Goal: Task Accomplishment & Management: Manage account settings

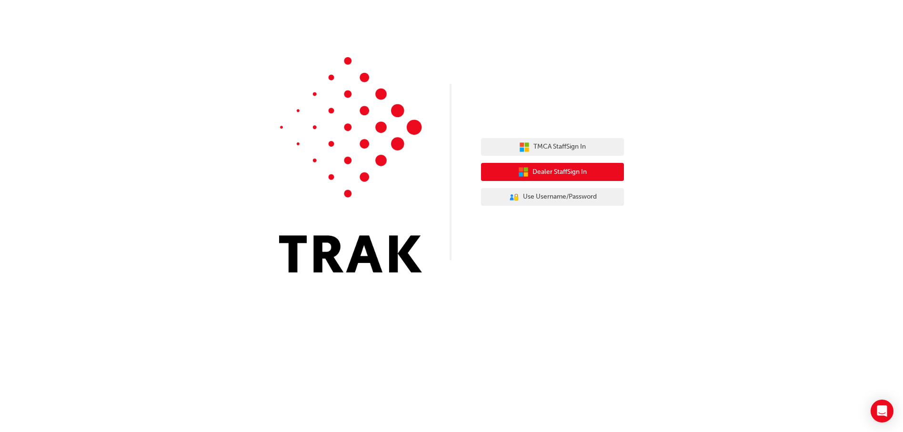
click at [550, 174] on span "Dealer Staff Sign In" at bounding box center [560, 172] width 54 height 11
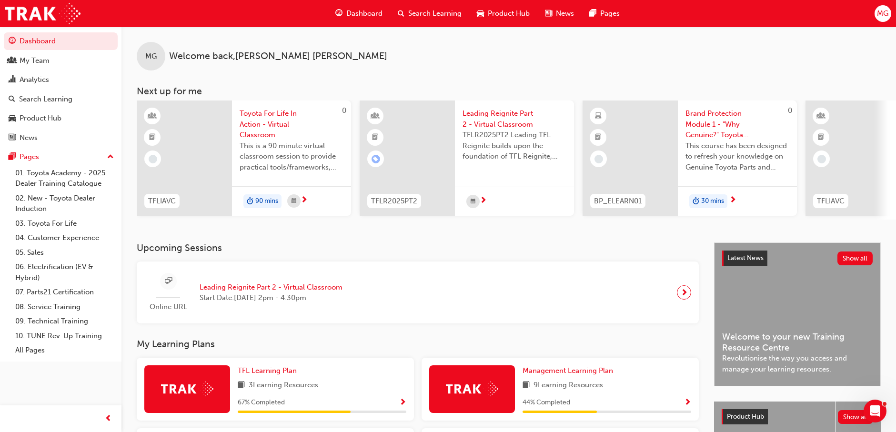
scroll to position [48, 0]
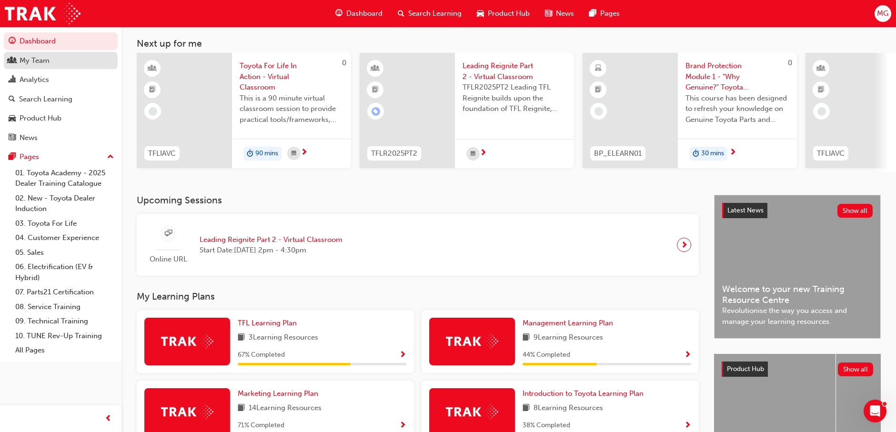
click at [34, 64] on div "My Team" at bounding box center [35, 60] width 30 height 11
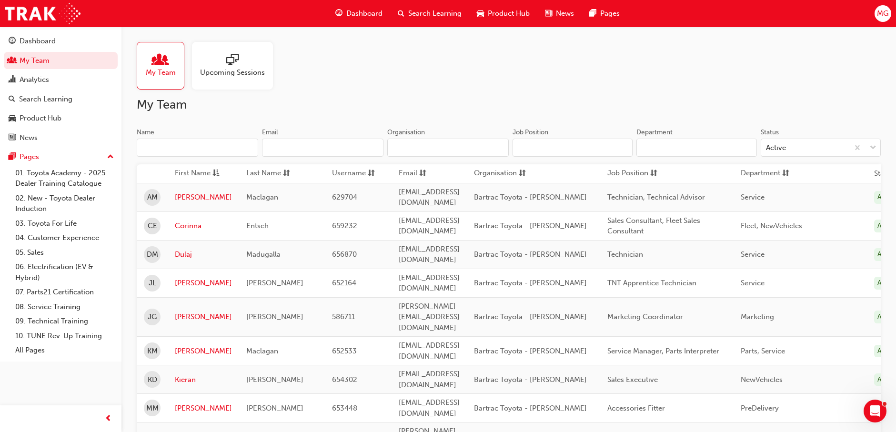
click at [217, 66] on div at bounding box center [232, 60] width 65 height 13
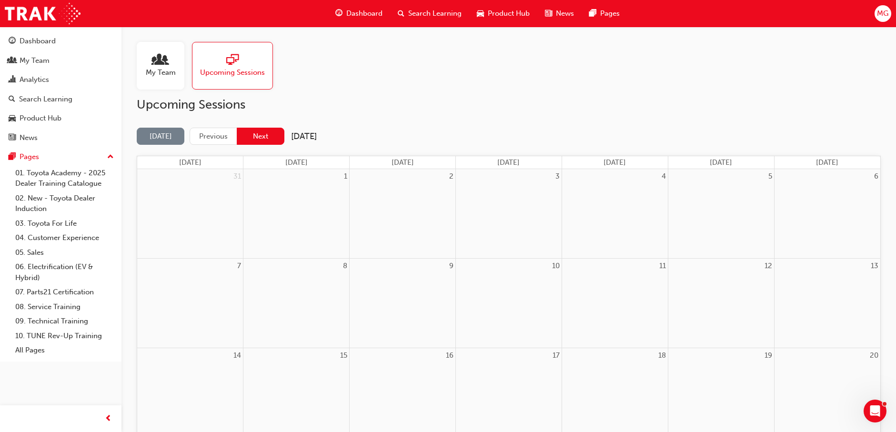
click at [267, 136] on button "Next" at bounding box center [261, 137] width 48 height 18
click at [164, 71] on span "My Team" at bounding box center [161, 72] width 30 height 11
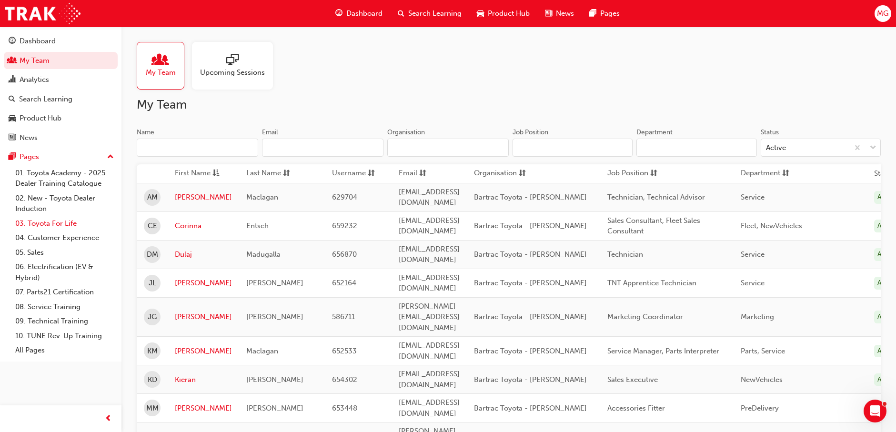
click at [44, 227] on link "03. Toyota For Life" at bounding box center [64, 223] width 106 height 15
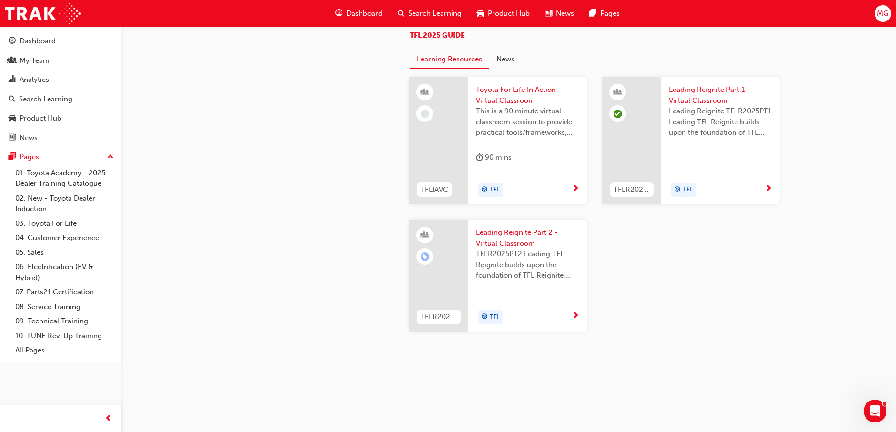
scroll to position [1015, 0]
click at [522, 88] on span "Toyota For Life In Action - Virtual Classroom" at bounding box center [527, 94] width 103 height 21
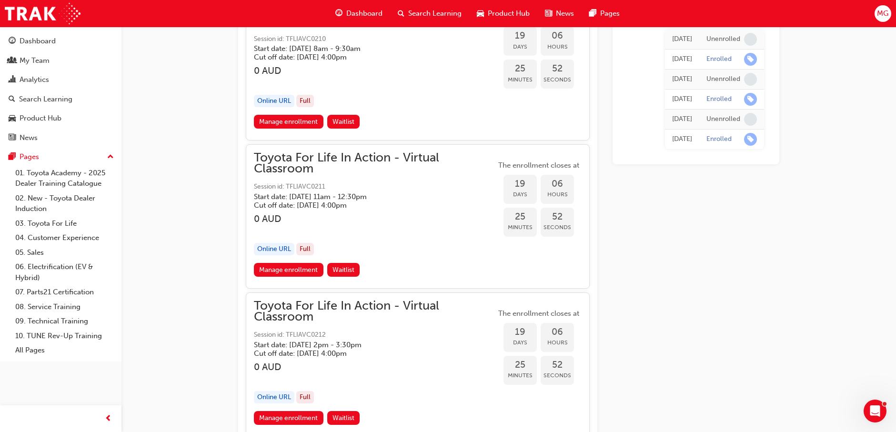
scroll to position [6116, 0]
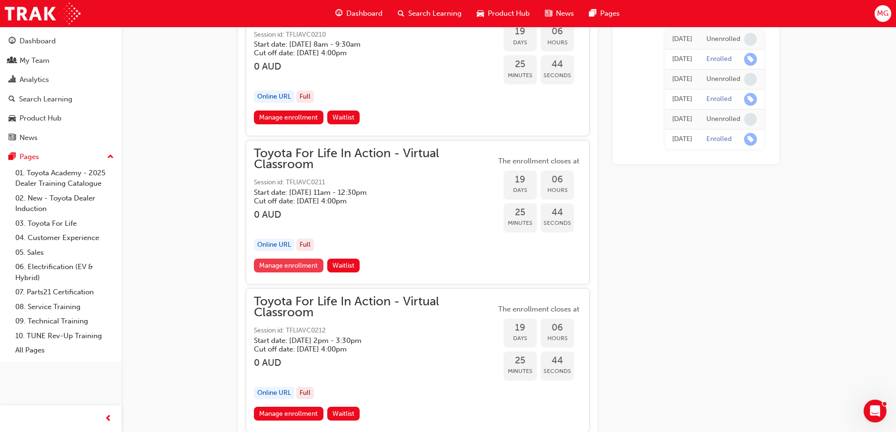
click at [293, 272] on link "Manage enrollment" at bounding box center [289, 266] width 70 height 14
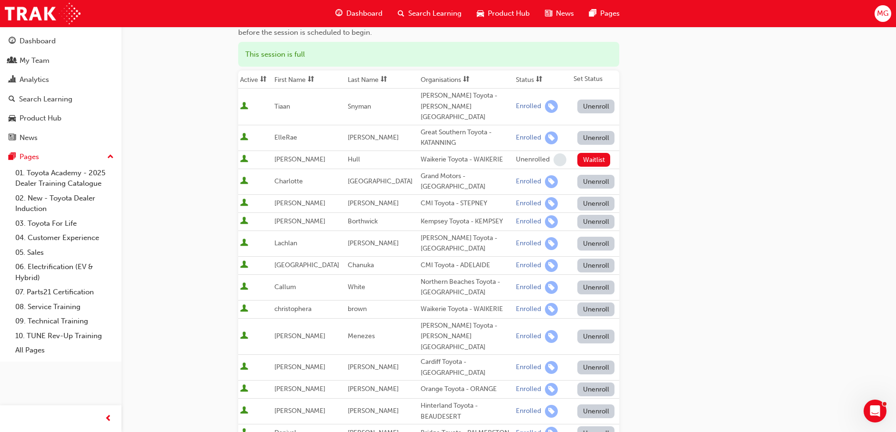
scroll to position [191, 0]
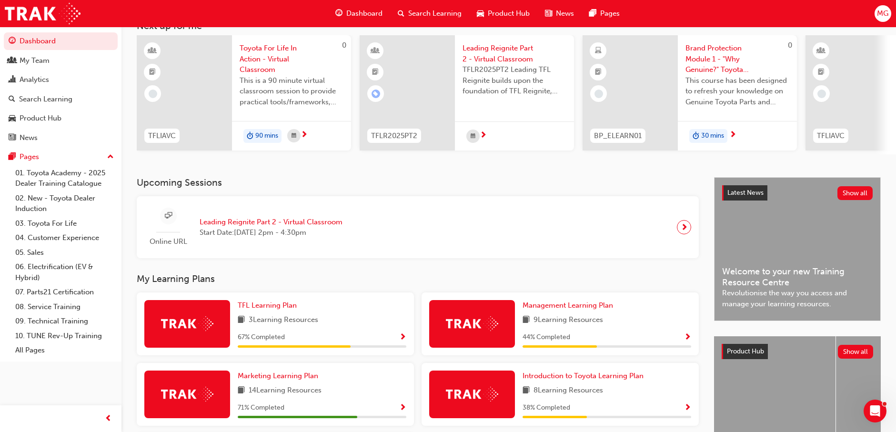
scroll to position [37, 0]
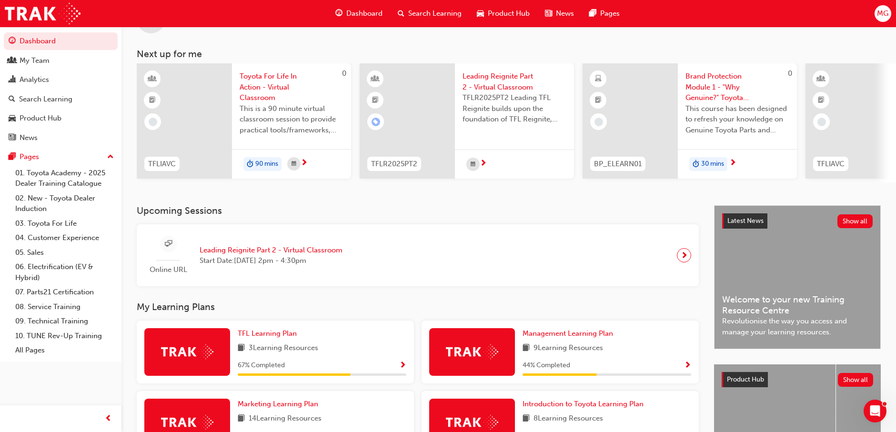
click at [275, 85] on span "Toyota For Life In Action - Virtual Classroom" at bounding box center [292, 87] width 104 height 32
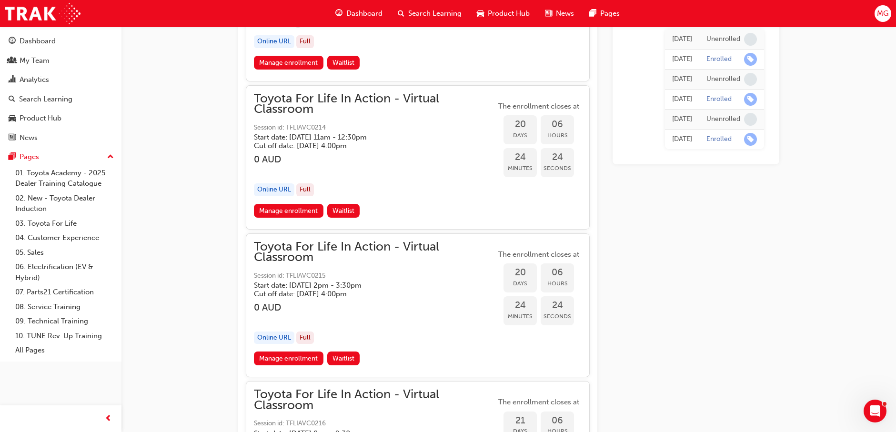
scroll to position [6592, 0]
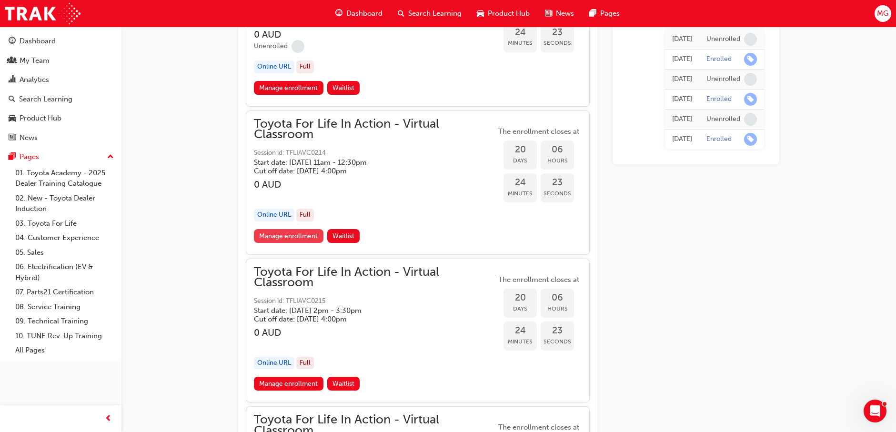
click at [303, 239] on link "Manage enrollment" at bounding box center [289, 236] width 70 height 14
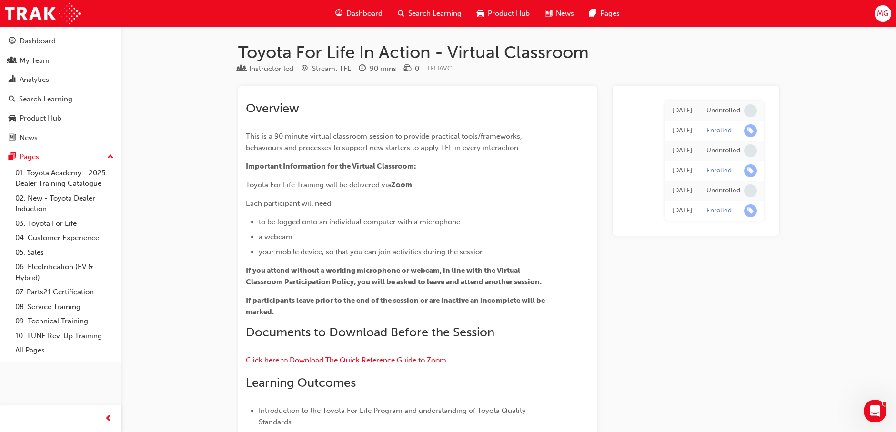
scroll to position [6592, 0]
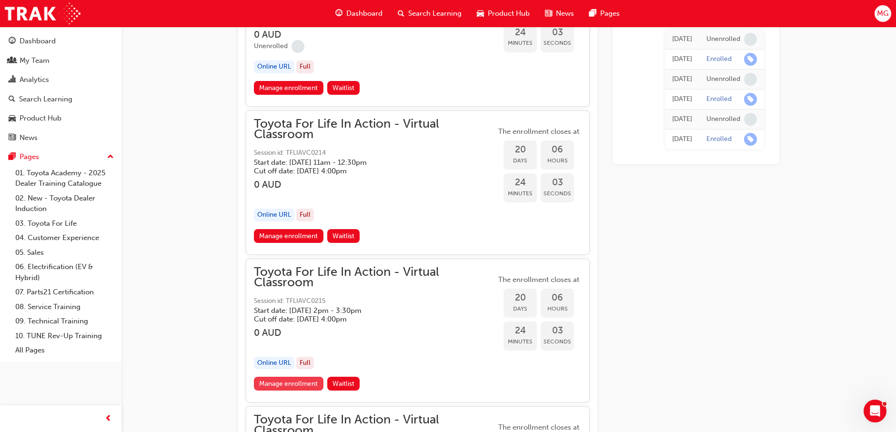
click at [309, 380] on link "Manage enrollment" at bounding box center [289, 384] width 70 height 14
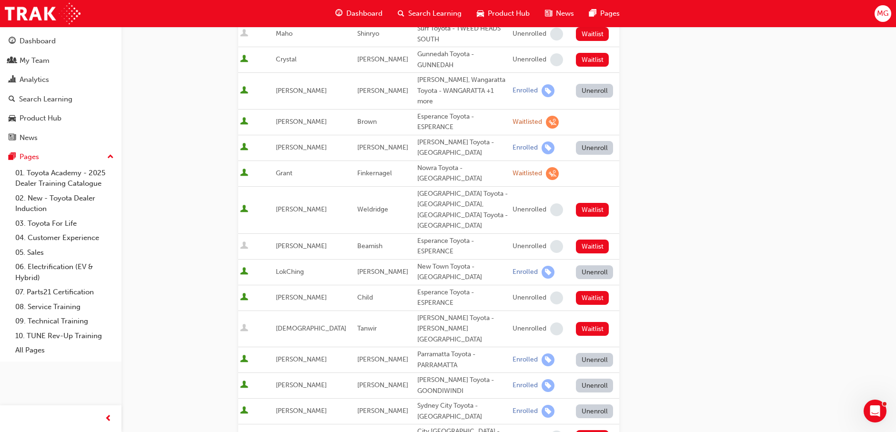
scroll to position [572, 0]
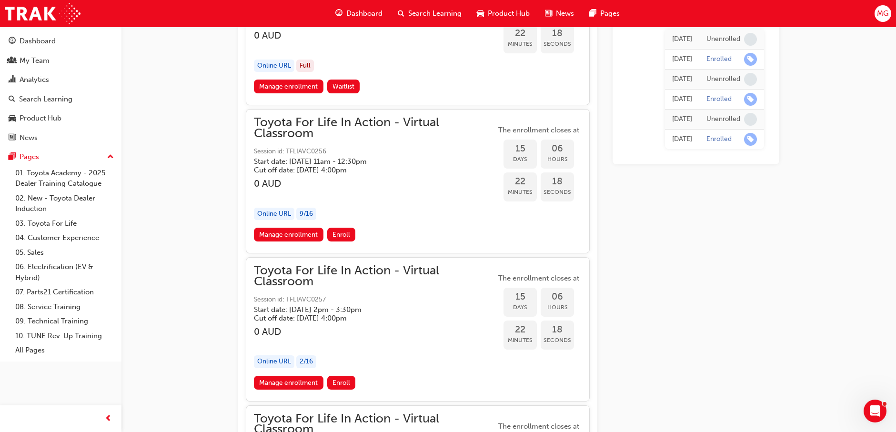
scroll to position [5211, 0]
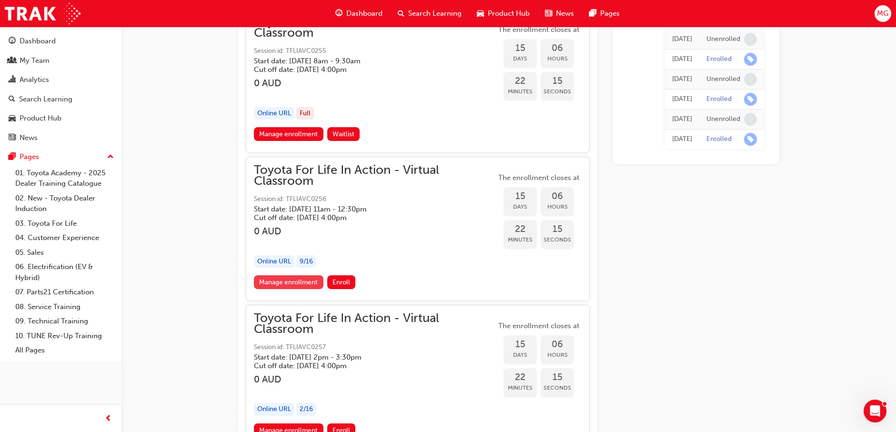
click at [308, 286] on link "Manage enrollment" at bounding box center [289, 282] width 70 height 14
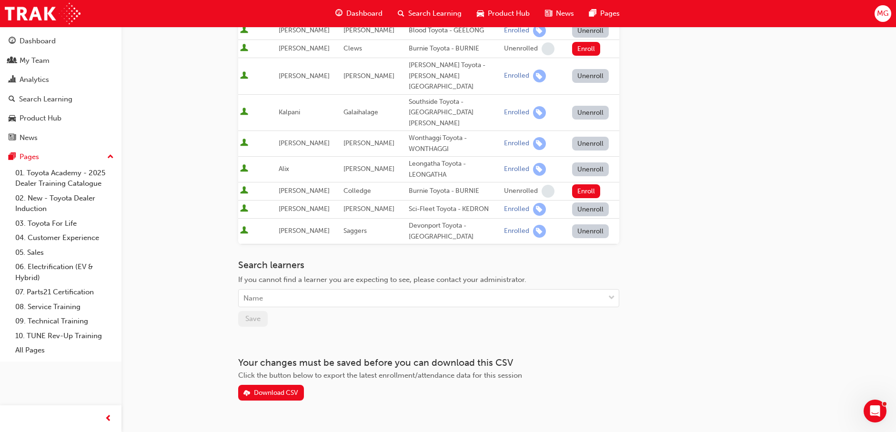
scroll to position [222, 0]
click at [611, 291] on span "down-icon" at bounding box center [611, 297] width 7 height 12
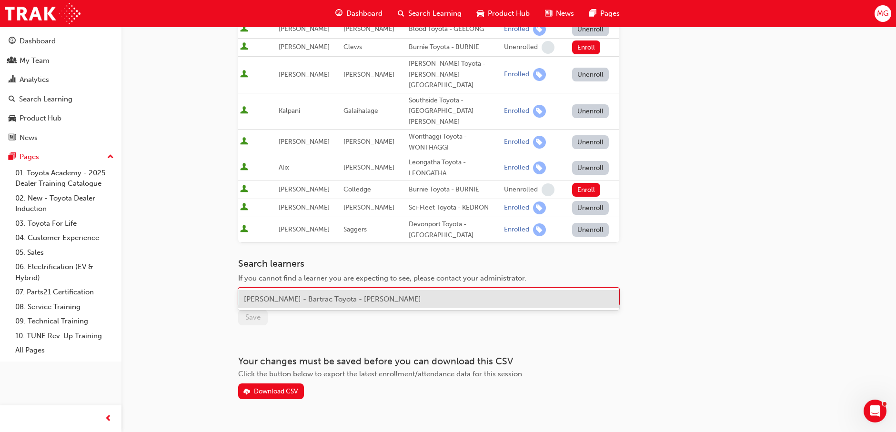
type input "[PERSON_NAME]"
click at [317, 297] on span "[PERSON_NAME] - Bartrac Toyota - [PERSON_NAME]" at bounding box center [332, 299] width 177 height 9
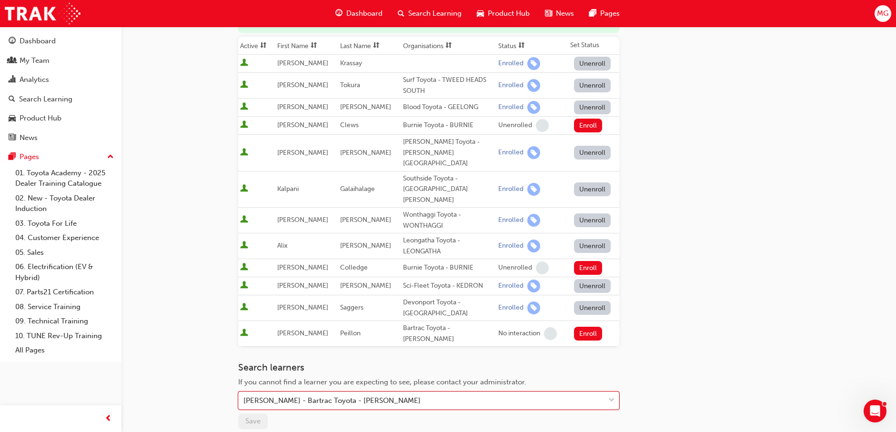
scroll to position [127, 0]
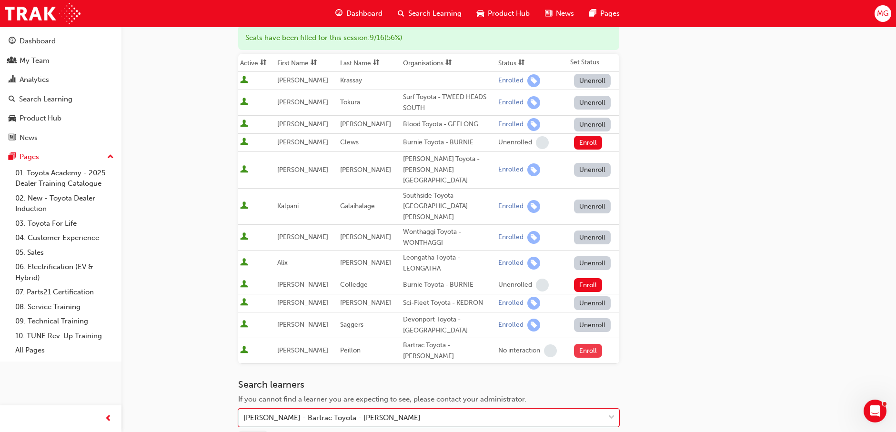
click at [589, 344] on button "Enroll" at bounding box center [588, 351] width 29 height 14
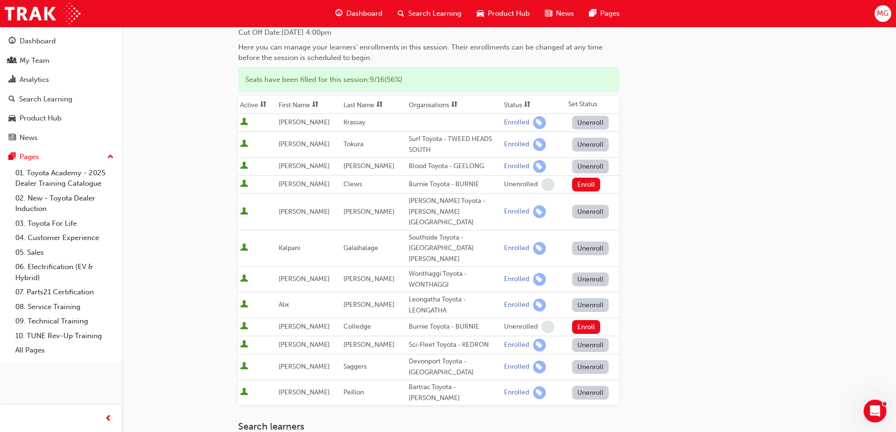
scroll to position [0, 0]
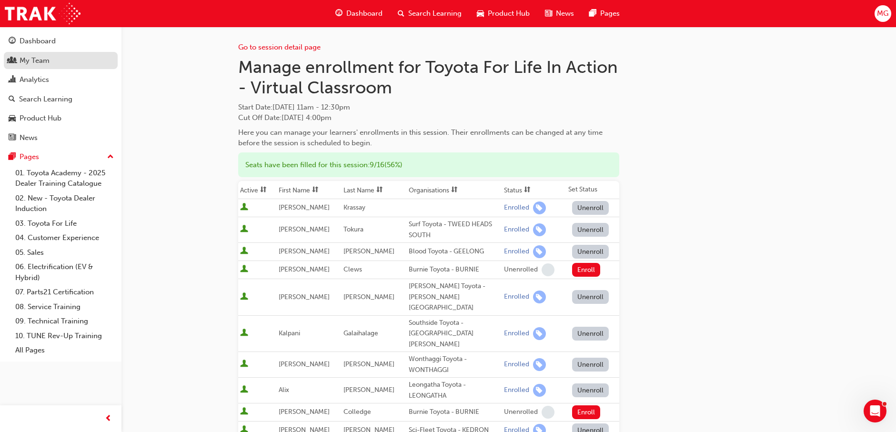
click at [40, 60] on div "My Team" at bounding box center [35, 60] width 30 height 11
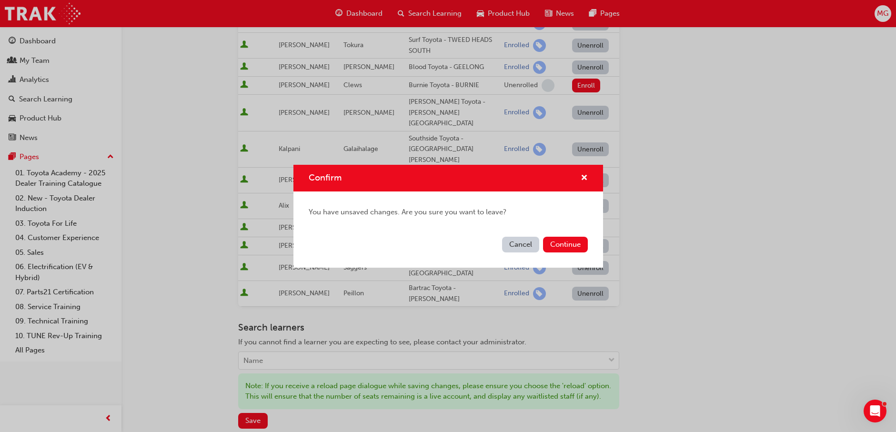
scroll to position [191, 0]
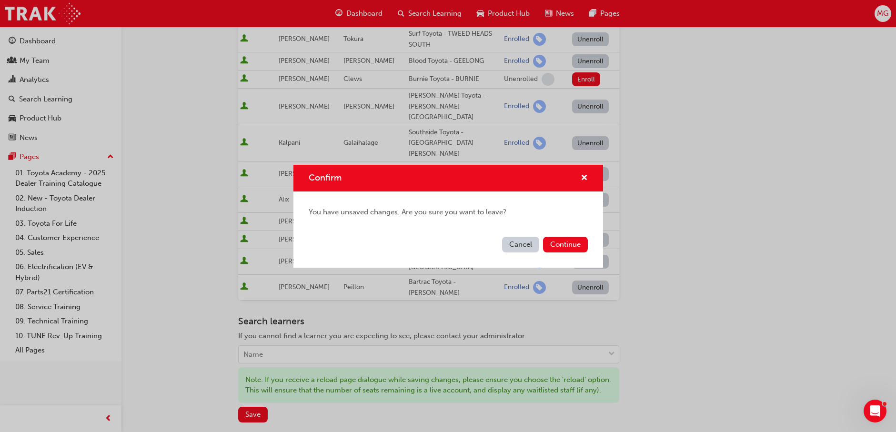
click at [702, 259] on div "Confirm You have unsaved changes. Are you sure you want to leave? Cancel Contin…" at bounding box center [448, 216] width 896 height 432
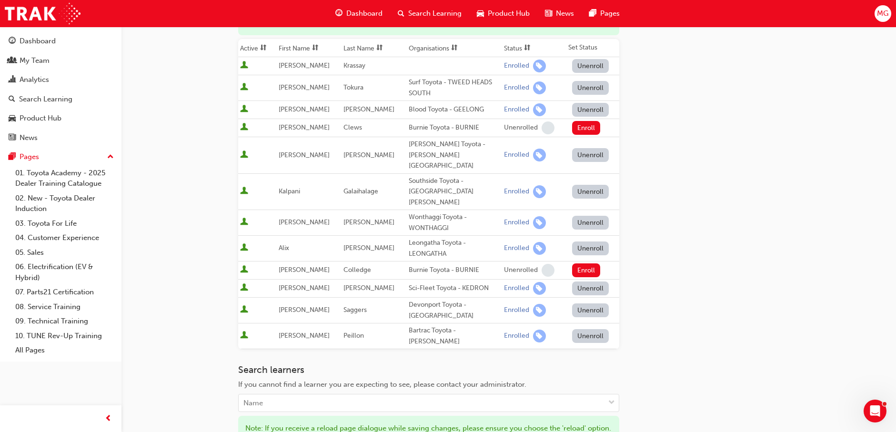
scroll to position [143, 0]
click at [533, 329] on span "learningRecordVerb_ENROLL-icon" at bounding box center [539, 335] width 13 height 13
click at [30, 63] on div "My Team" at bounding box center [35, 60] width 30 height 11
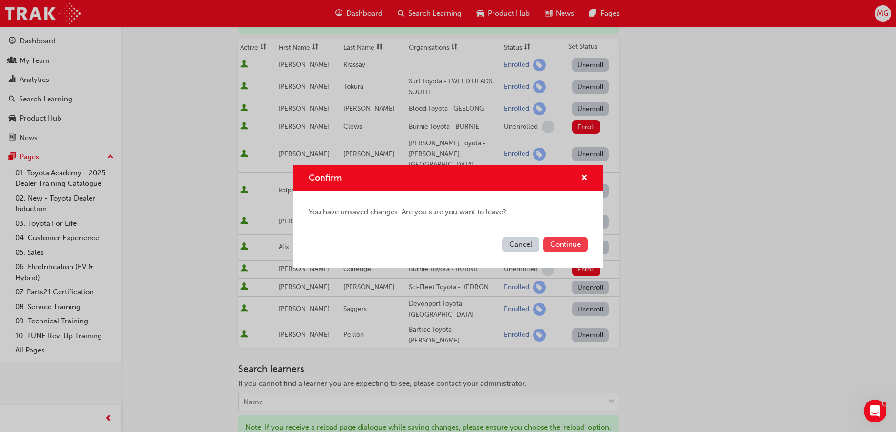
click at [553, 248] on button "Continue" at bounding box center [565, 245] width 45 height 16
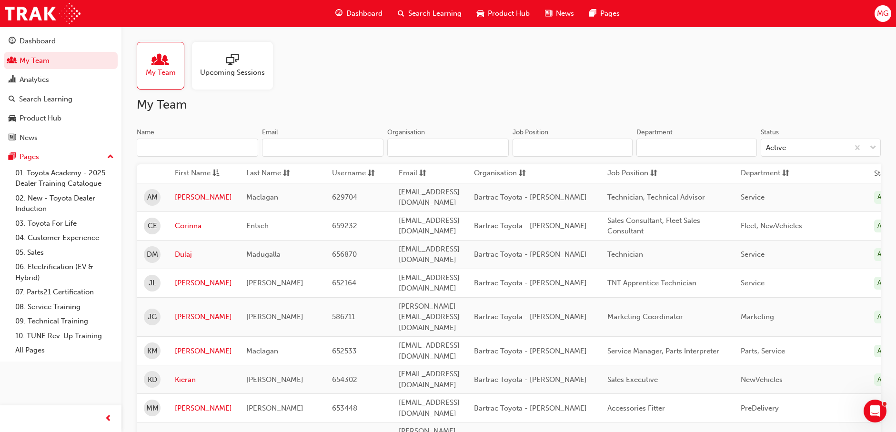
click at [225, 85] on div "Upcoming Sessions" at bounding box center [232, 66] width 81 height 48
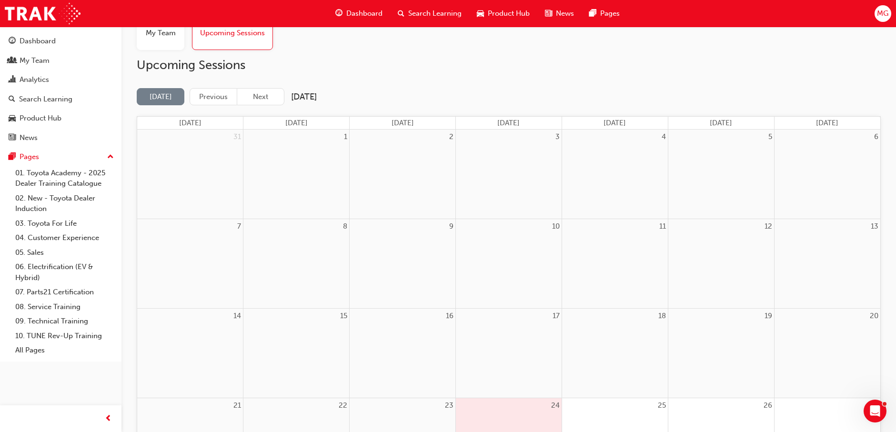
scroll to position [36, 0]
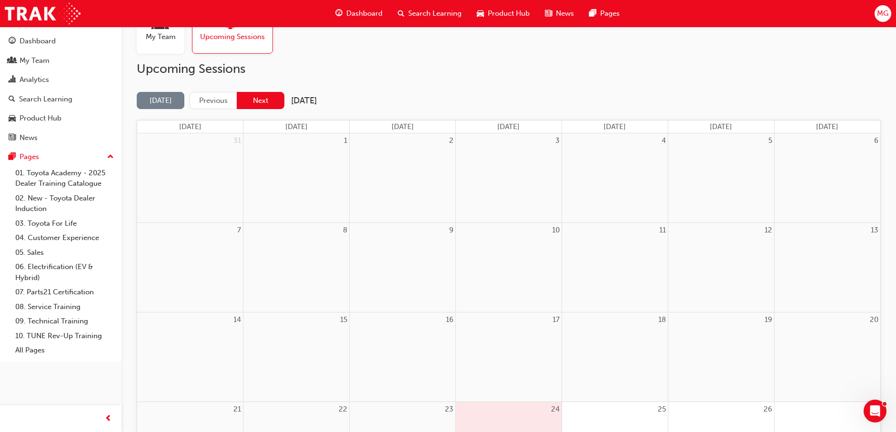
click at [253, 100] on button "Next" at bounding box center [261, 101] width 48 height 18
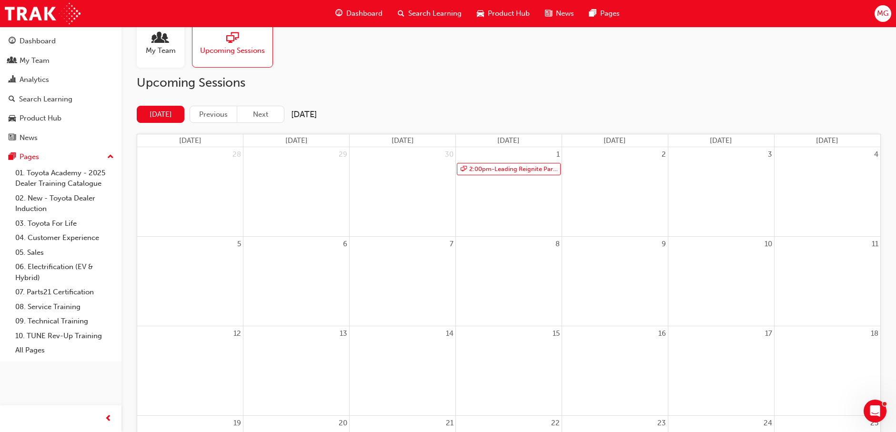
scroll to position [0, 0]
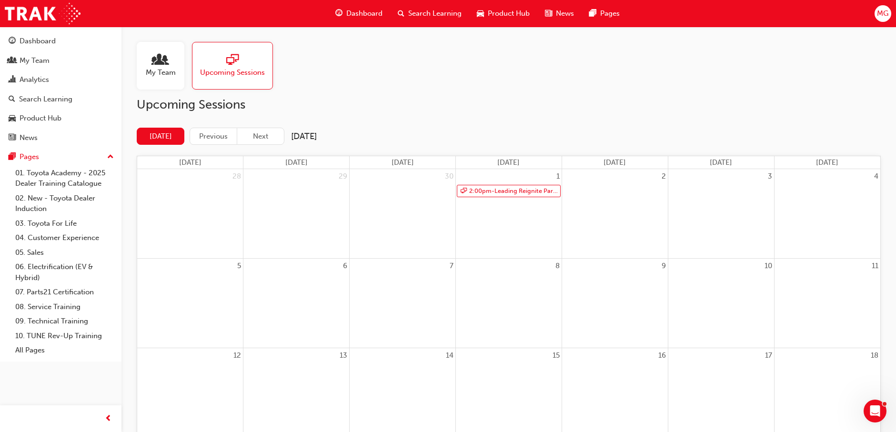
click at [143, 75] on div "My Team" at bounding box center [161, 66] width 48 height 48
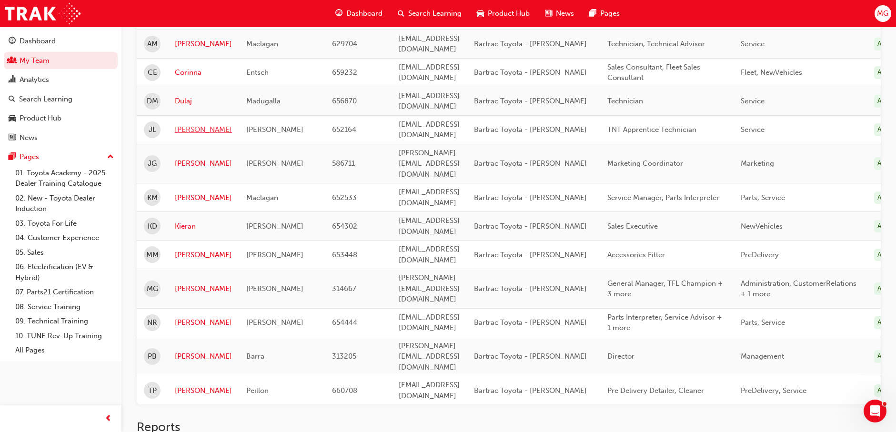
scroll to position [166, 0]
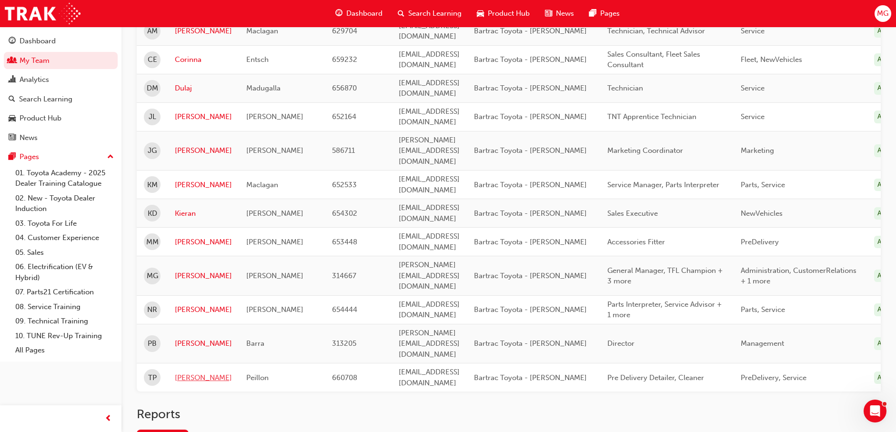
click at [189, 373] on link "[PERSON_NAME]" at bounding box center [203, 378] width 57 height 11
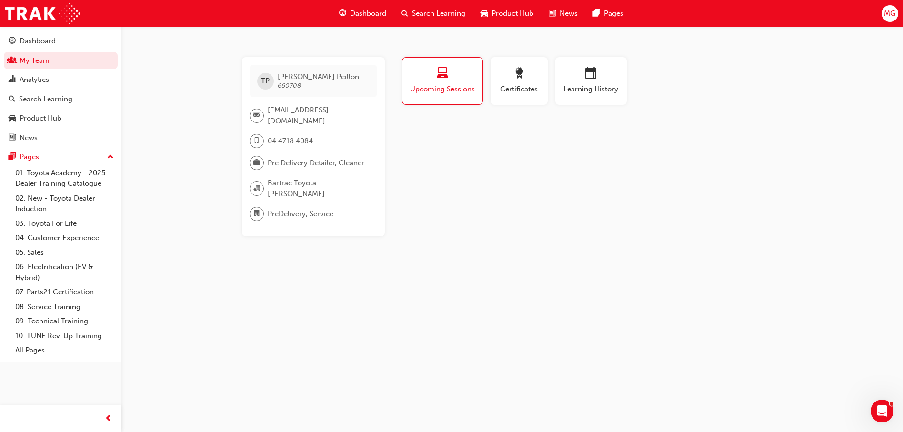
click at [446, 98] on button "Upcoming Sessions" at bounding box center [442, 81] width 81 height 48
click at [437, 85] on span "Upcoming Sessions" at bounding box center [443, 89] width 66 height 11
click at [520, 101] on button "Certificates" at bounding box center [519, 81] width 57 height 48
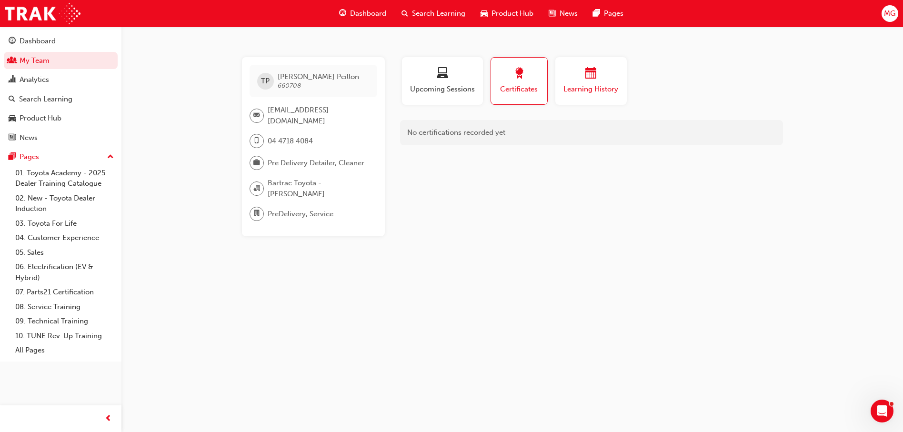
click at [596, 101] on button "Learning History" at bounding box center [590, 81] width 71 height 48
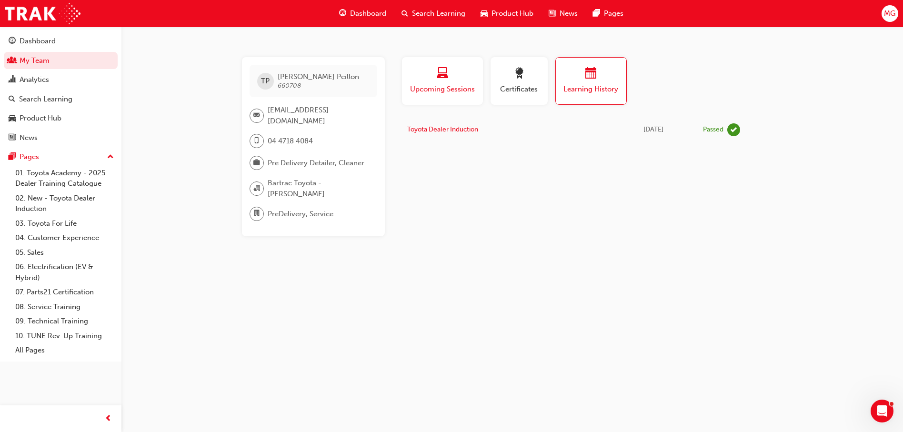
click at [467, 103] on button "Upcoming Sessions" at bounding box center [442, 81] width 81 height 48
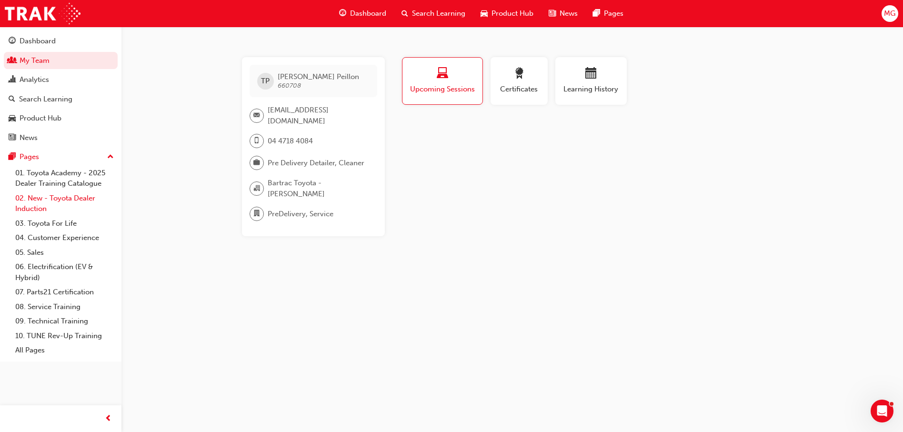
click at [71, 198] on link "02. New - Toyota Dealer Induction" at bounding box center [64, 203] width 106 height 25
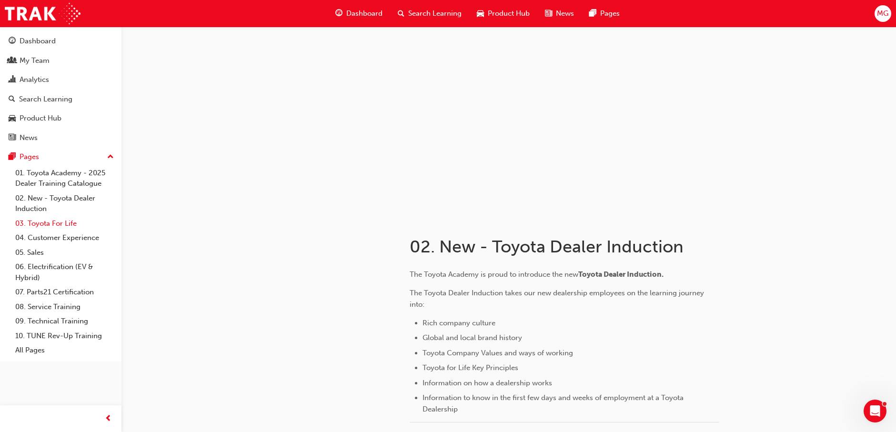
click at [65, 221] on link "03. Toyota For Life" at bounding box center [64, 223] width 106 height 15
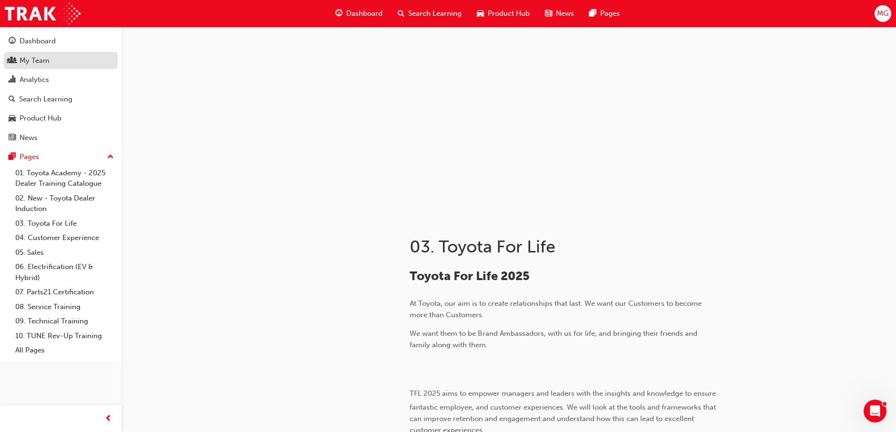
click at [30, 62] on div "My Team" at bounding box center [35, 60] width 30 height 11
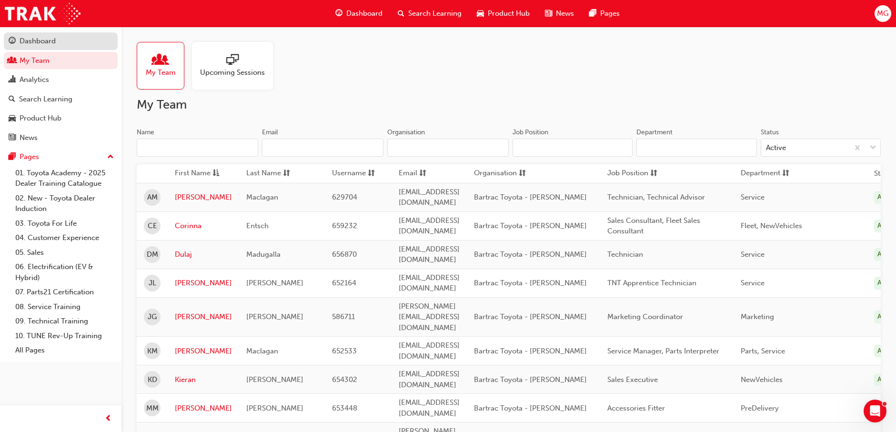
click at [26, 36] on div "Dashboard" at bounding box center [38, 41] width 36 height 11
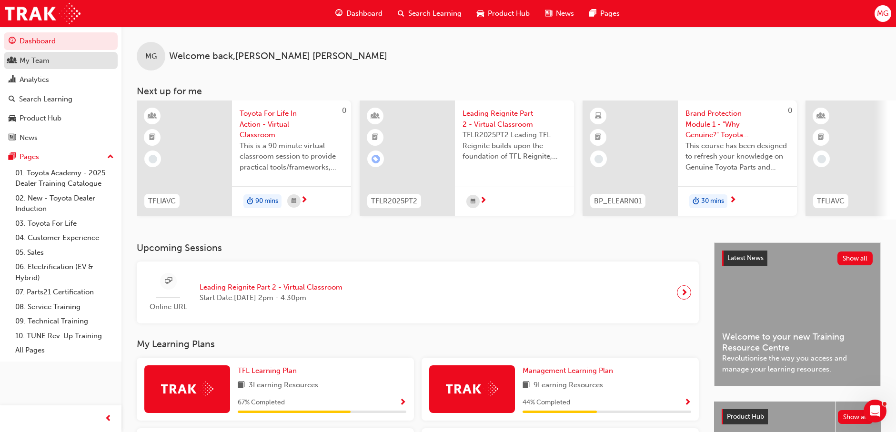
click at [48, 66] on div "My Team" at bounding box center [61, 61] width 104 height 12
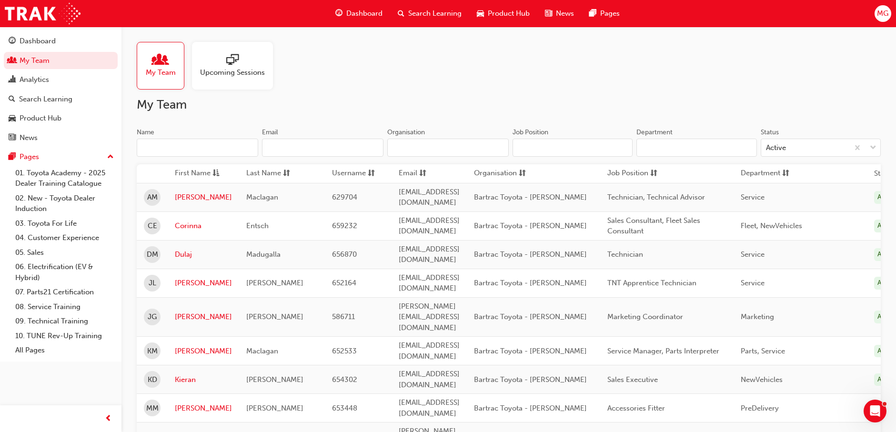
click at [226, 53] on div "Upcoming Sessions" at bounding box center [232, 66] width 81 height 48
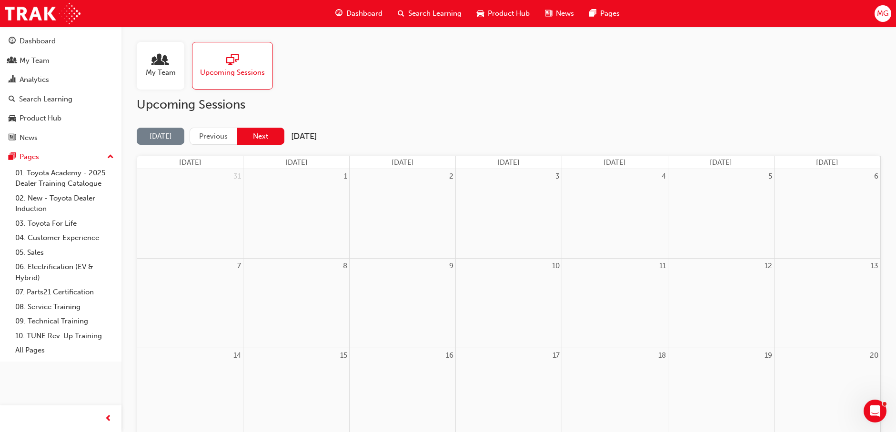
click at [263, 144] on button "Next" at bounding box center [261, 137] width 48 height 18
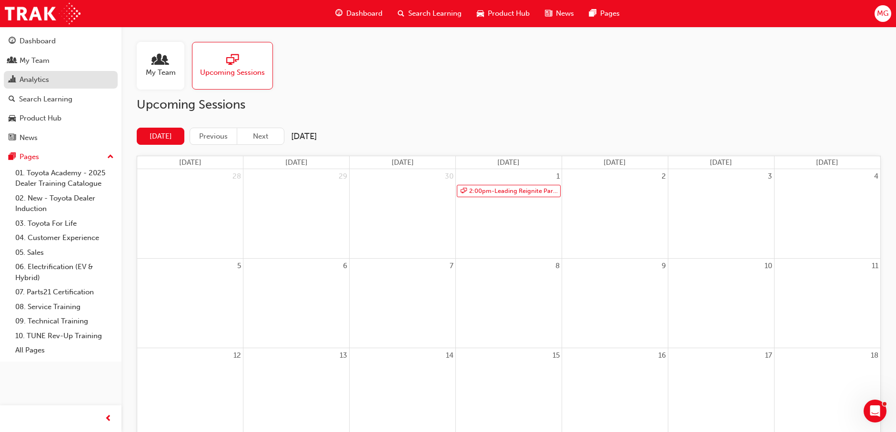
click at [50, 82] on div "Analytics" at bounding box center [61, 80] width 104 height 12
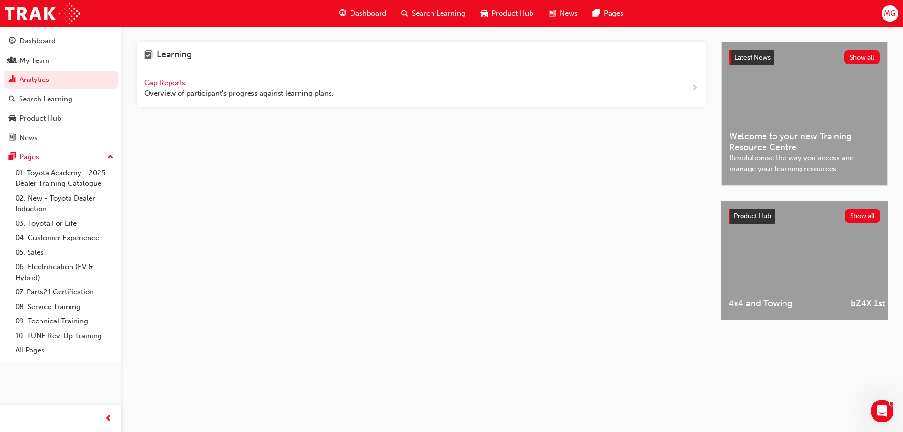
click at [159, 83] on span "Gap Reports" at bounding box center [165, 83] width 43 height 9
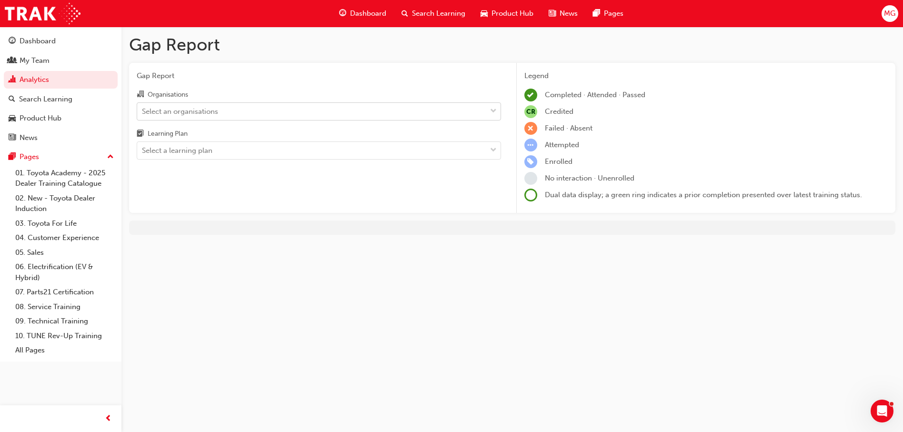
click at [492, 111] on span "down-icon" at bounding box center [493, 111] width 7 height 12
click at [143, 111] on input "Organisations Select an organisations" at bounding box center [142, 111] width 1 height 8
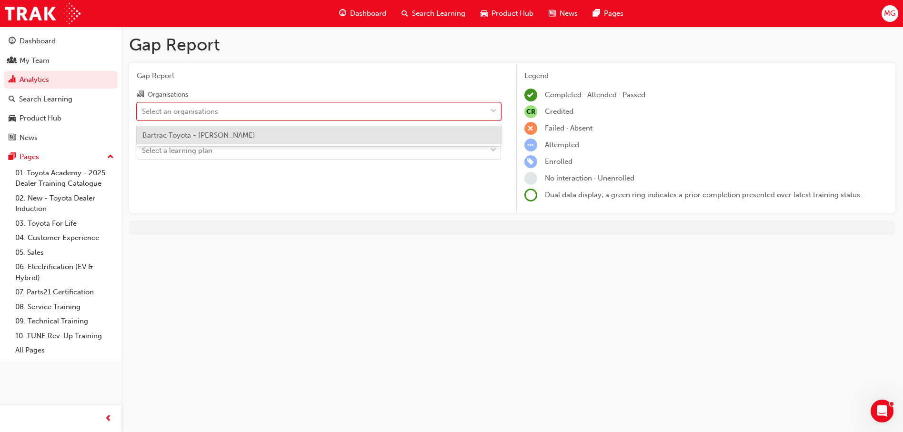
click at [449, 135] on div "Bartrac Toyota - [PERSON_NAME]" at bounding box center [319, 135] width 364 height 19
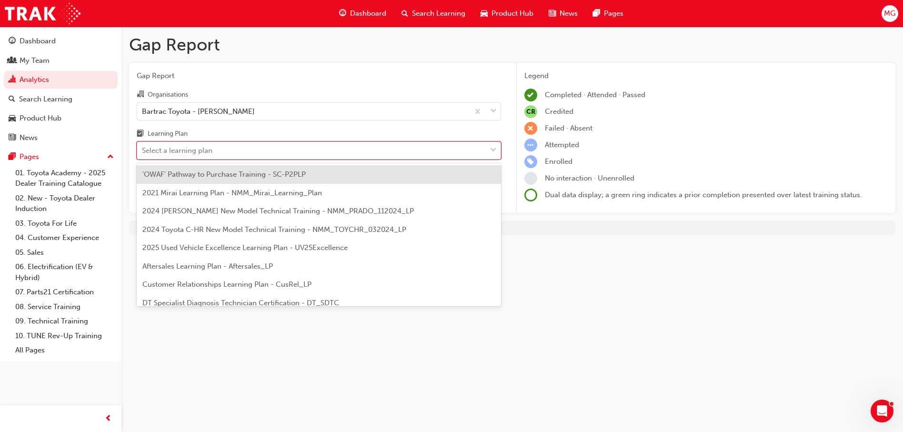
click at [492, 150] on span "down-icon" at bounding box center [493, 150] width 7 height 12
click at [143, 150] on input "Learning Plan option 'OWAF' Pathway to Purchase Training - SC-P2PLP focused, 1 …" at bounding box center [142, 150] width 1 height 8
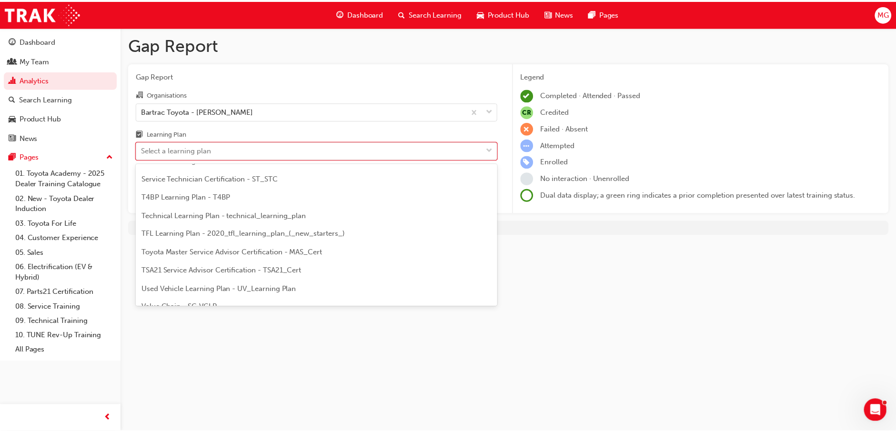
scroll to position [411, 0]
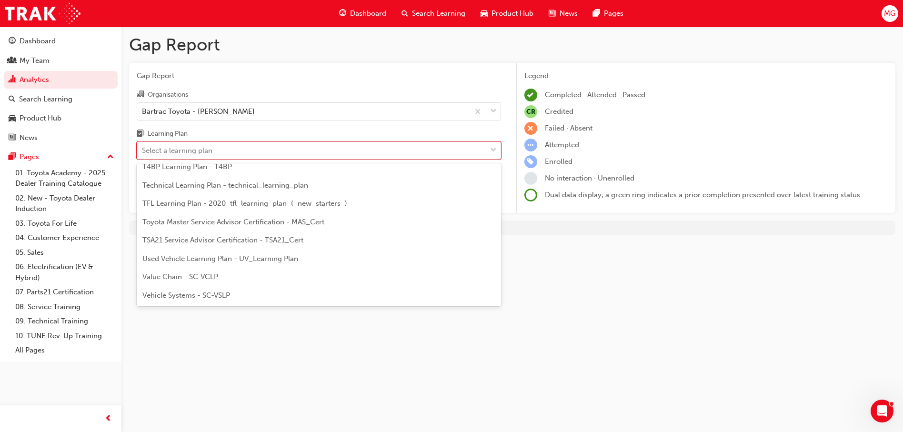
click at [378, 206] on div "TFL Learning Plan - 2020_tfl_learning_plan_(_new_starters_)" at bounding box center [319, 203] width 364 height 19
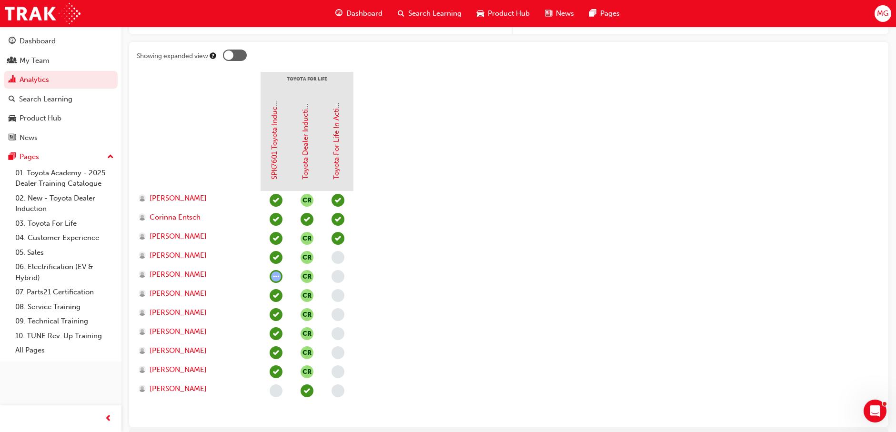
scroll to position [227, 0]
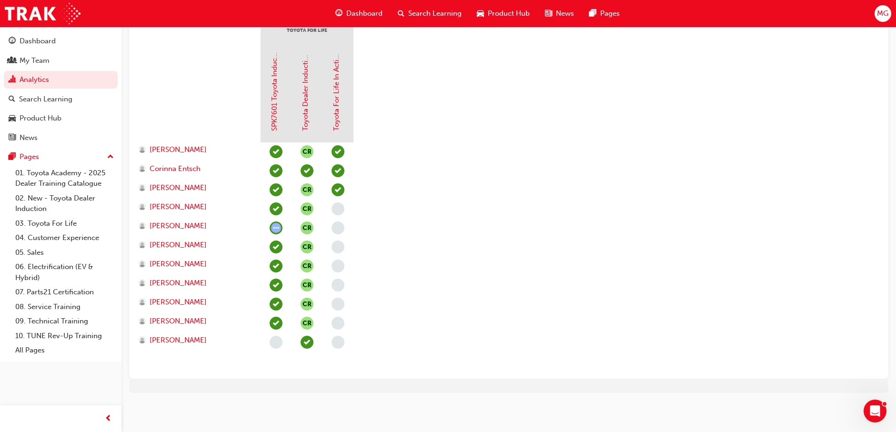
click at [279, 226] on span "learningRecordVerb_ATTEMPT-icon" at bounding box center [276, 228] width 13 height 13
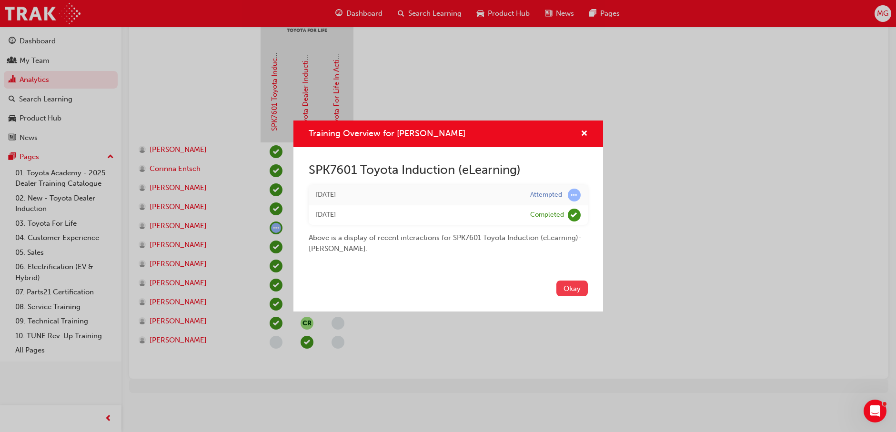
click at [572, 285] on button "Okay" at bounding box center [571, 289] width 31 height 16
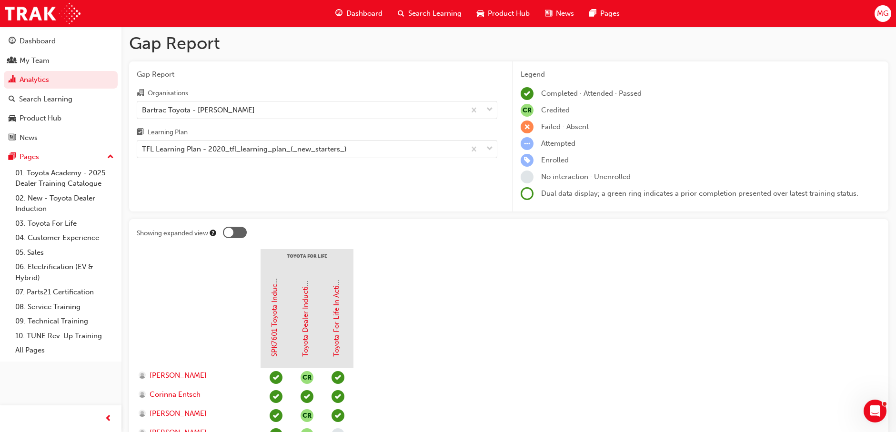
scroll to position [0, 0]
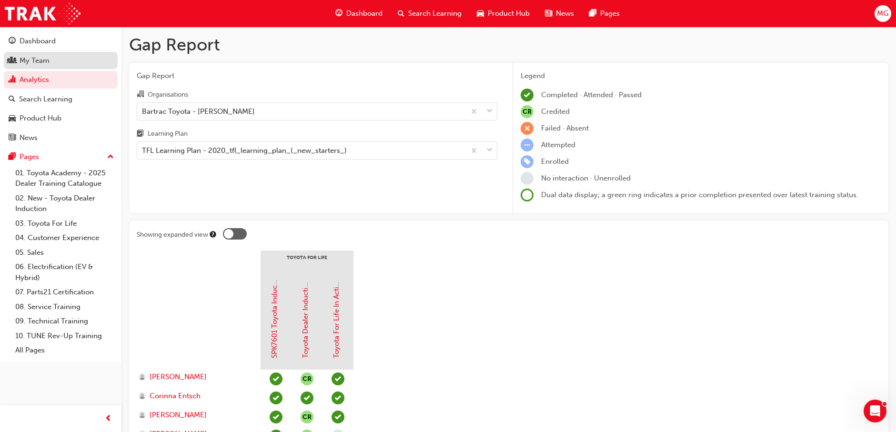
click at [36, 65] on div "My Team" at bounding box center [35, 60] width 30 height 11
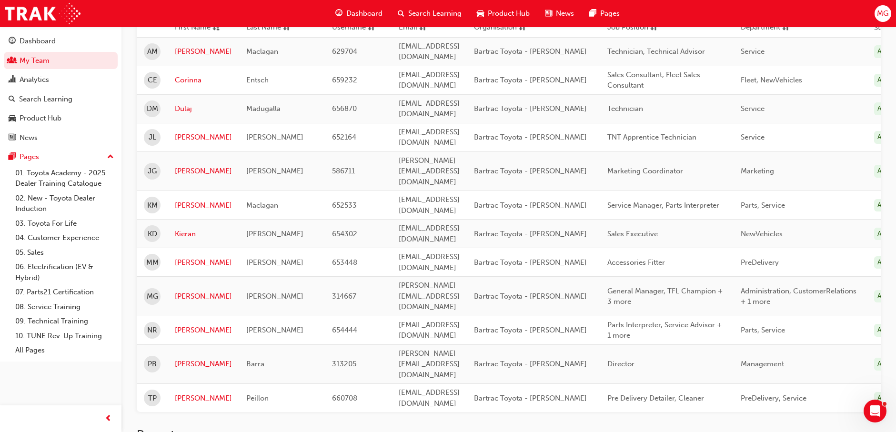
scroll to position [166, 0]
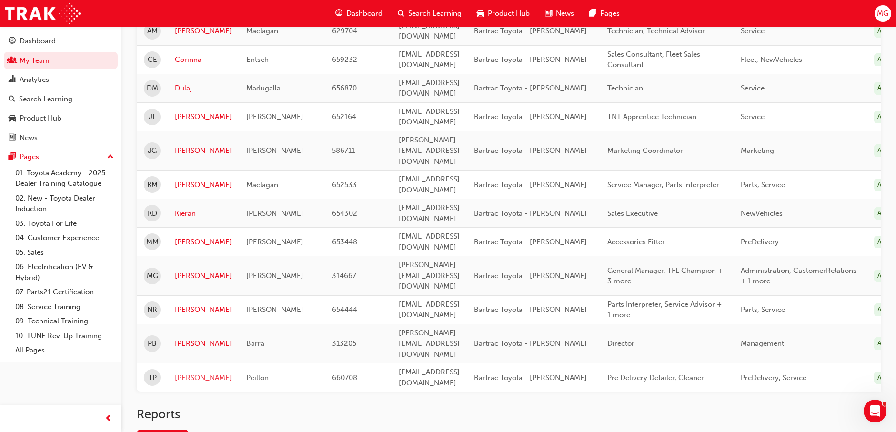
click at [181, 373] on link "[PERSON_NAME]" at bounding box center [203, 378] width 57 height 11
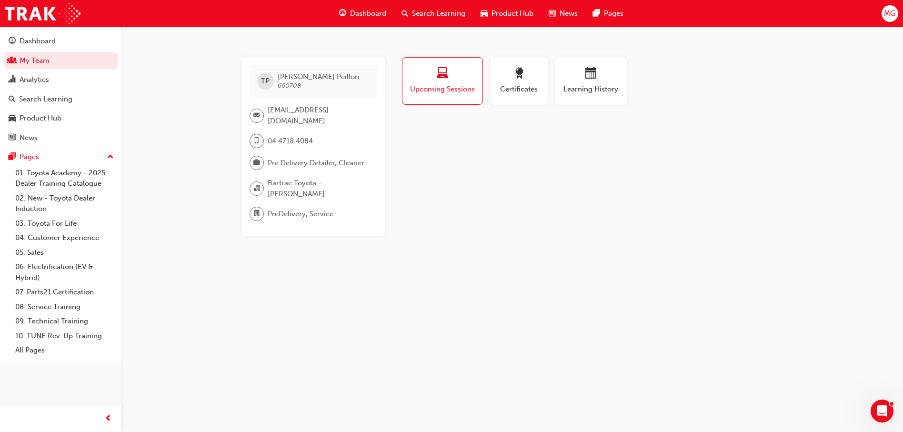
click at [474, 84] on span "Upcoming Sessions" at bounding box center [443, 89] width 66 height 11
click at [463, 93] on span "Upcoming Sessions" at bounding box center [443, 89] width 66 height 11
click at [32, 219] on link "03. Toyota For Life" at bounding box center [64, 223] width 106 height 15
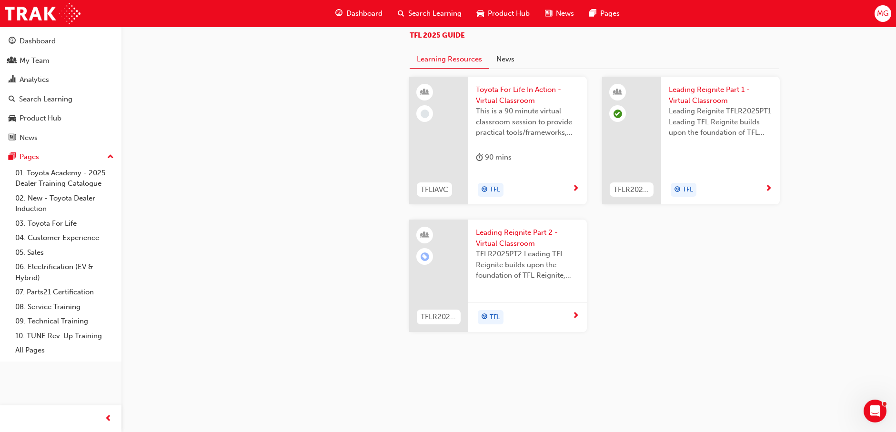
scroll to position [1015, 0]
click at [504, 93] on span "Toyota For Life In Action - Virtual Classroom" at bounding box center [527, 94] width 103 height 21
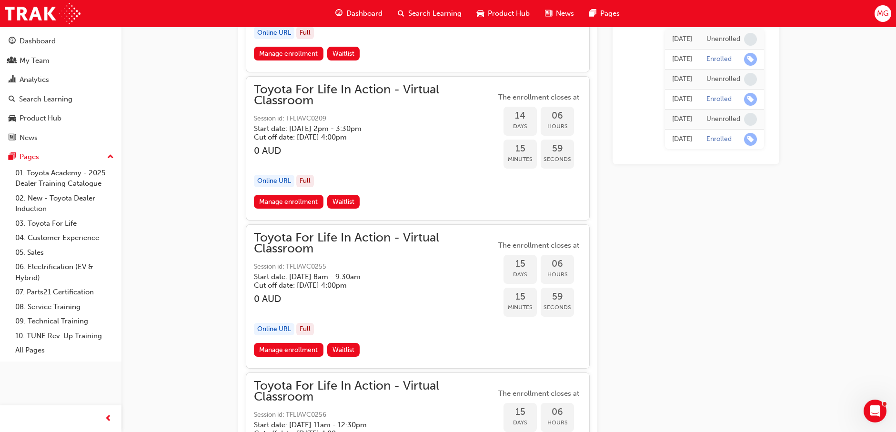
scroll to position [5233, 0]
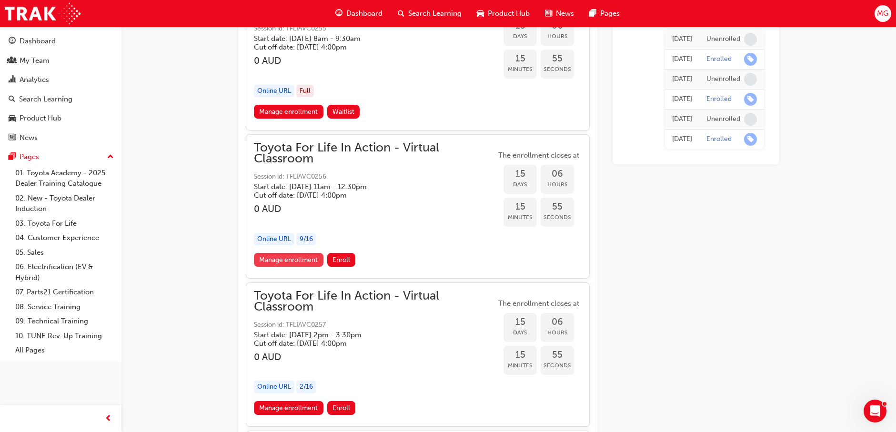
click at [303, 265] on link "Manage enrollment" at bounding box center [289, 260] width 70 height 14
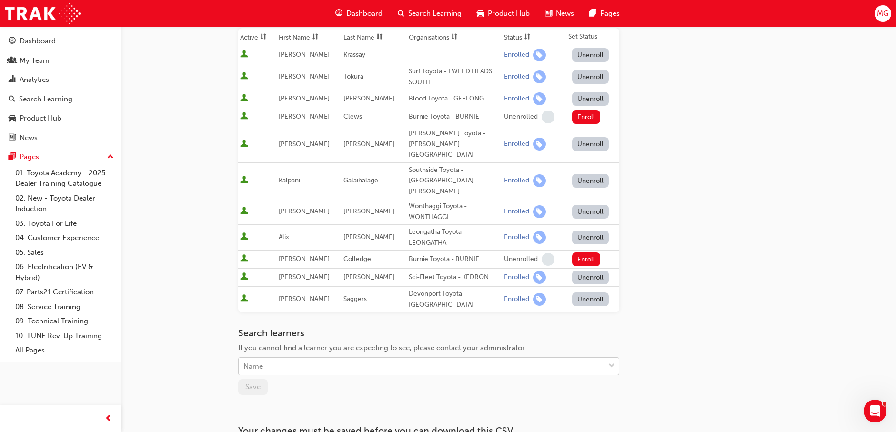
scroll to position [127, 0]
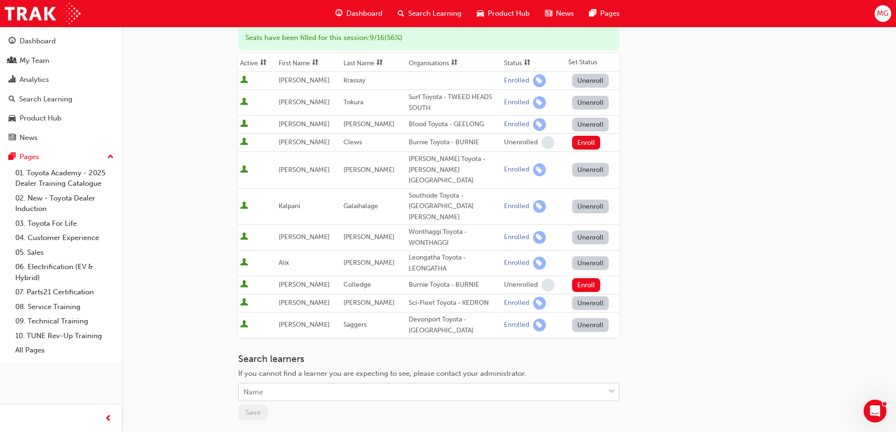
click at [297, 383] on div "Name" at bounding box center [428, 392] width 381 height 18
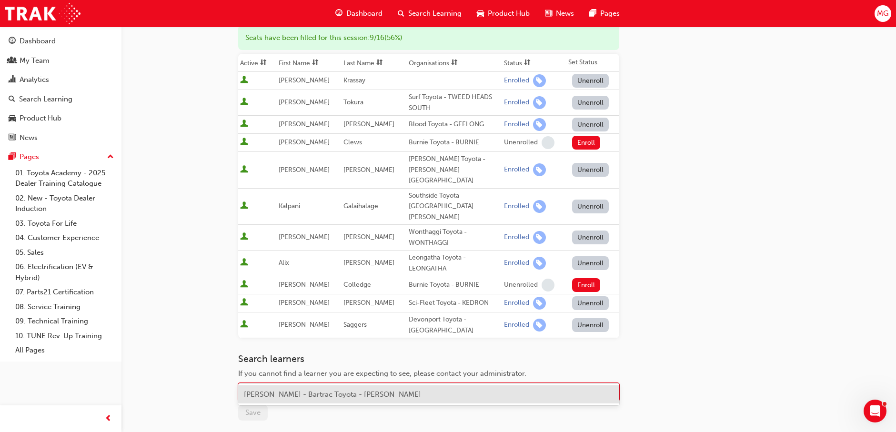
type input "[PERSON_NAME]"
click at [296, 400] on div "[PERSON_NAME] - Bartrac Toyota - [PERSON_NAME]" at bounding box center [428, 394] width 381 height 19
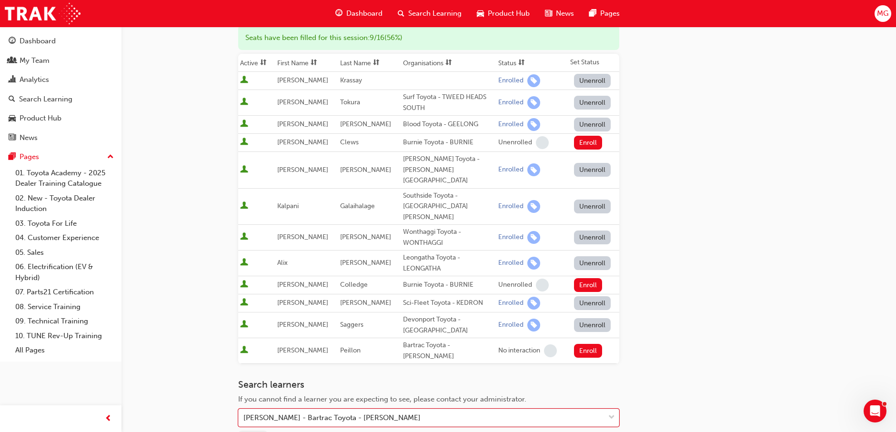
scroll to position [32, 0]
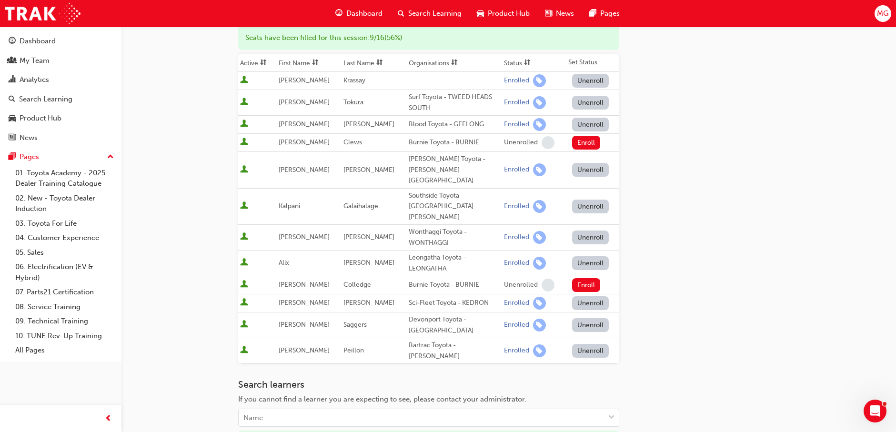
scroll to position [291, 0]
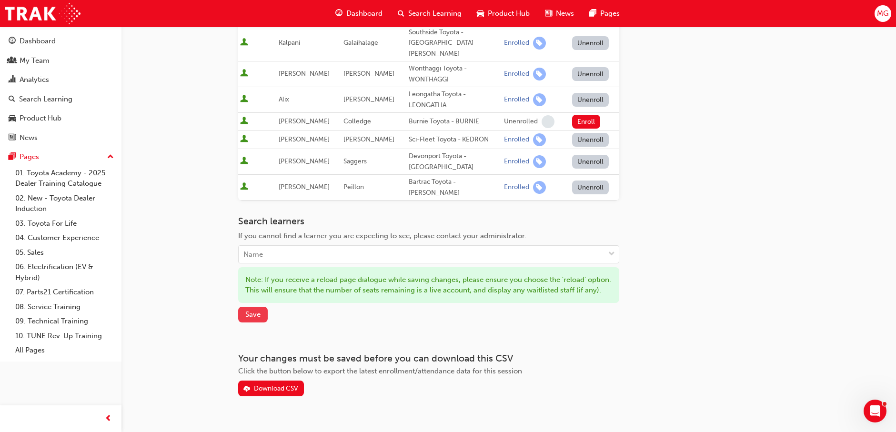
click at [259, 310] on span "Save" at bounding box center [252, 314] width 15 height 9
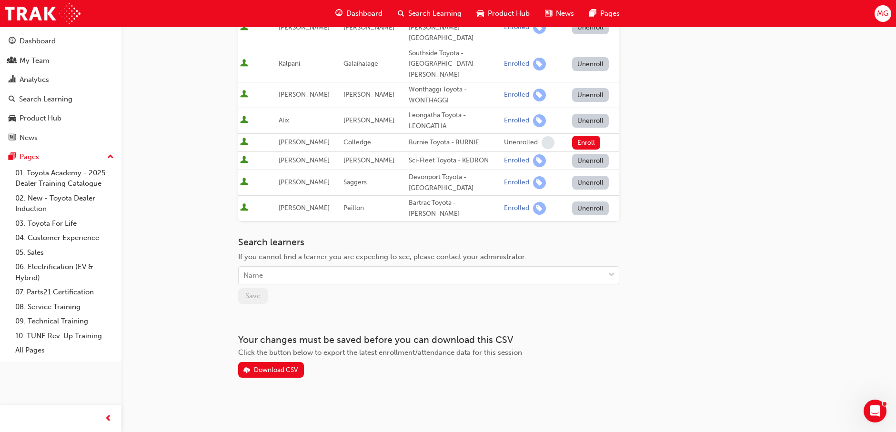
scroll to position [241, 0]
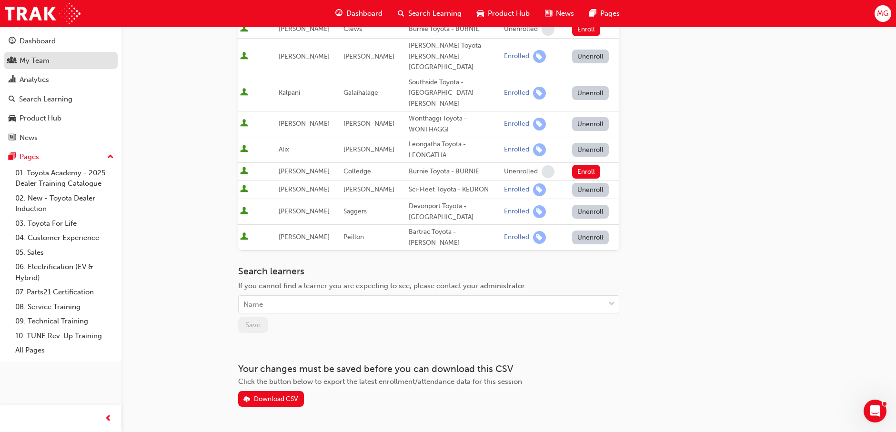
click at [39, 62] on div "My Team" at bounding box center [35, 60] width 30 height 11
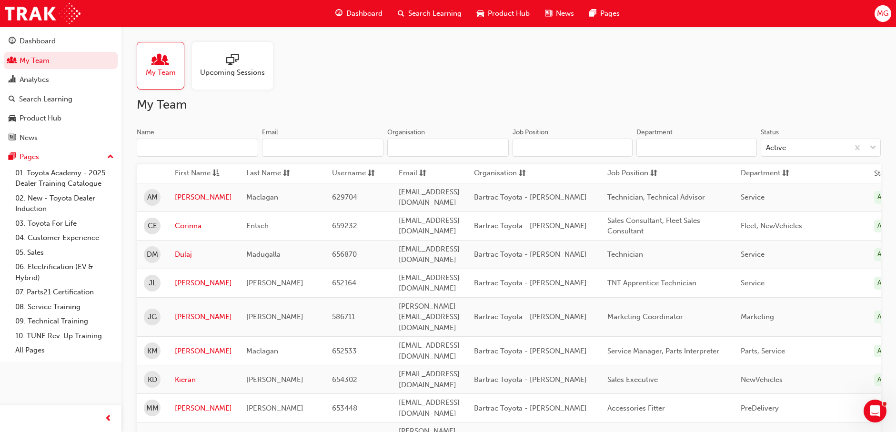
click at [233, 61] on span "sessionType_ONLINE_URL-icon" at bounding box center [232, 60] width 12 height 13
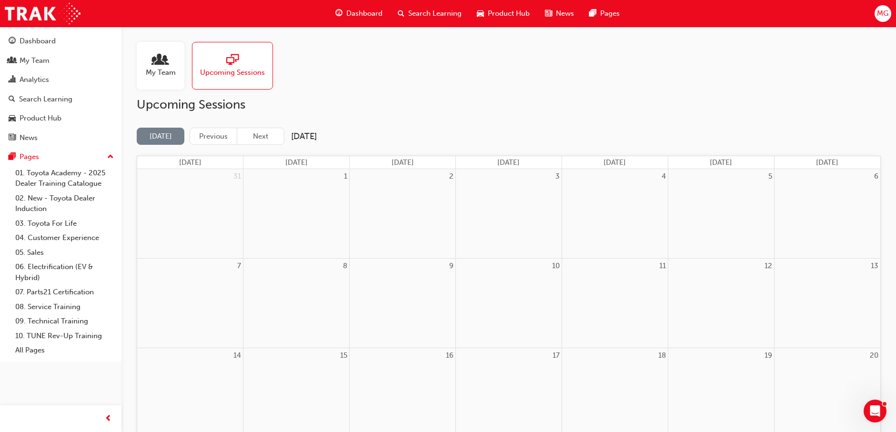
click at [266, 137] on button "Next" at bounding box center [261, 137] width 48 height 18
